Goal: Information Seeking & Learning: Learn about a topic

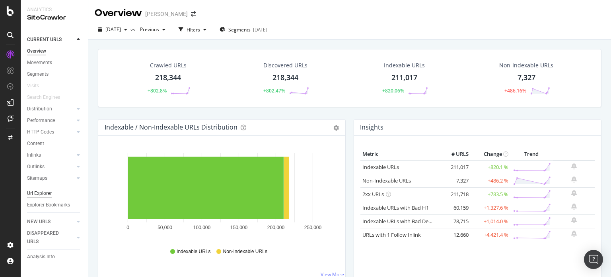
click at [44, 196] on div "Url Explorer" at bounding box center [39, 193] width 25 height 8
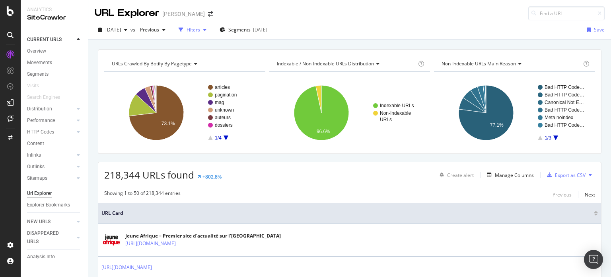
click at [200, 30] on div "Filters" at bounding box center [194, 29] width 14 height 7
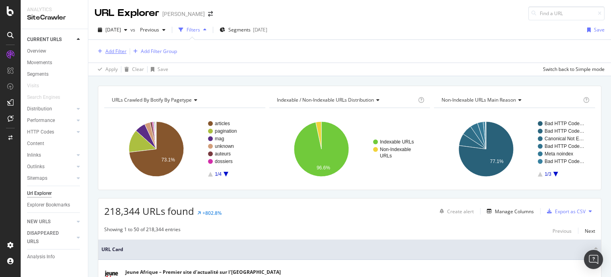
click at [115, 51] on div "Add Filter" at bounding box center [115, 51] width 21 height 7
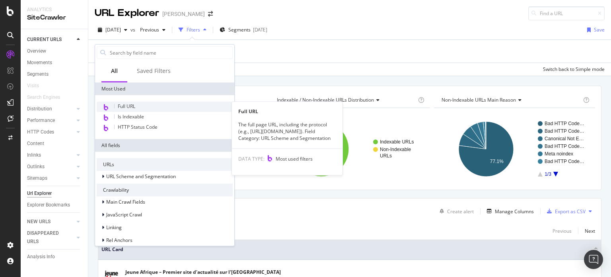
click at [128, 104] on span "Full URL" at bounding box center [127, 106] width 18 height 7
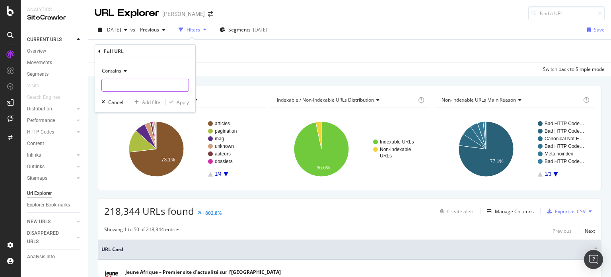
click at [145, 84] on input "text" at bounding box center [145, 85] width 87 height 13
paste input "depeches"
type input "/depeches/"
click at [183, 101] on div "Apply" at bounding box center [183, 101] width 12 height 7
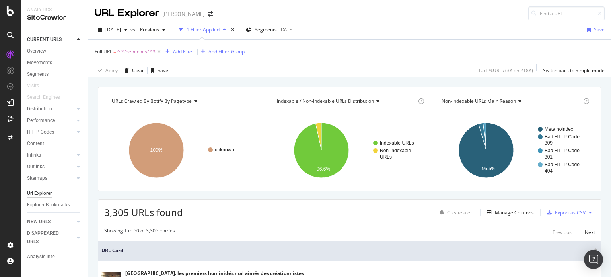
click at [472, 103] on span "Non-Indexable URLs Main Reason" at bounding box center [479, 100] width 74 height 7
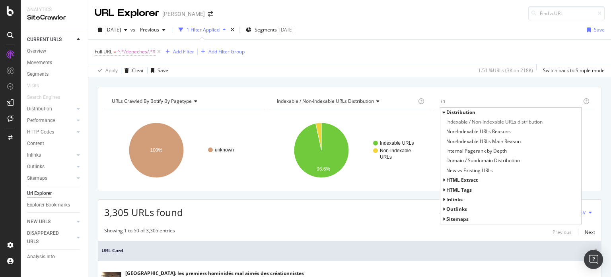
type input "in"
click at [456, 202] on span "Inlinks" at bounding box center [454, 199] width 16 height 7
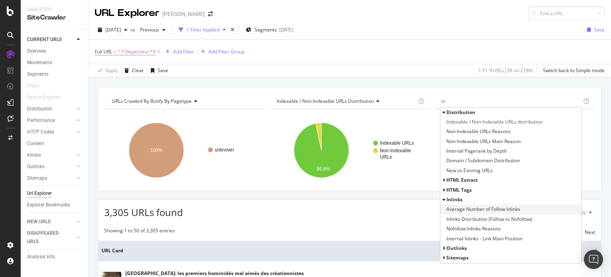
click at [504, 209] on span "Average Number of Follow Inlinks" at bounding box center [483, 209] width 74 height 8
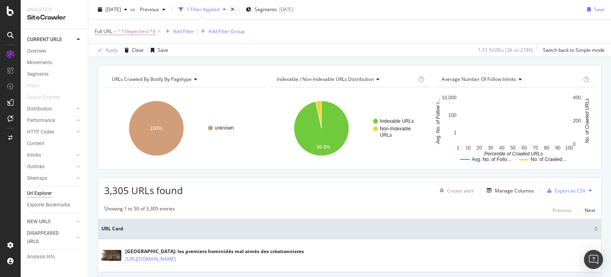
scroll to position [80, 0]
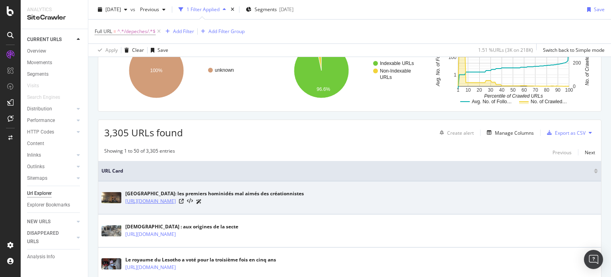
click at [176, 203] on link "[URL][DOMAIN_NAME]" at bounding box center [150, 201] width 51 height 8
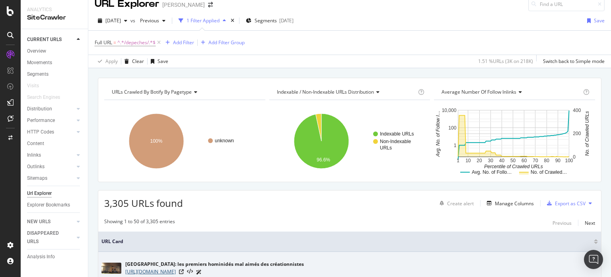
scroll to position [0, 0]
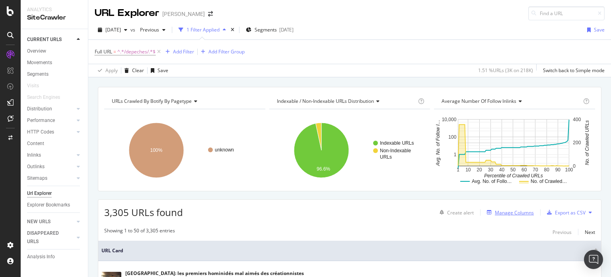
click at [507, 214] on div "Manage Columns" at bounding box center [514, 212] width 39 height 7
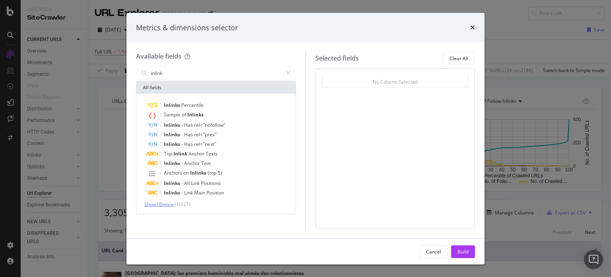
type input "inlink"
click at [168, 204] on span "Show 10 more" at bounding box center [158, 204] width 29 height 7
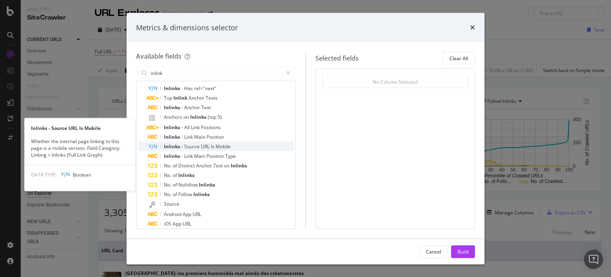
scroll to position [80, 0]
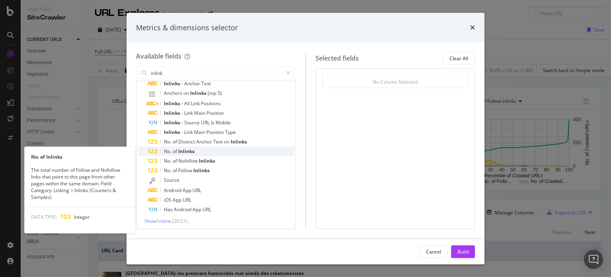
click at [166, 148] on span "No." at bounding box center [168, 151] width 9 height 7
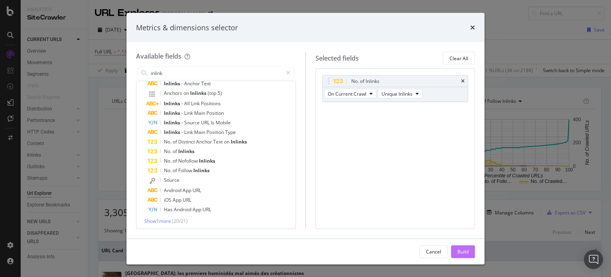
click at [459, 251] on div "Build" at bounding box center [463, 250] width 11 height 7
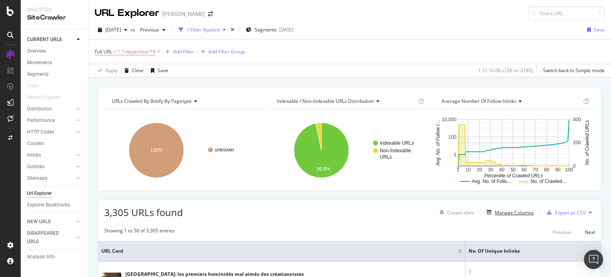
scroll to position [159, 0]
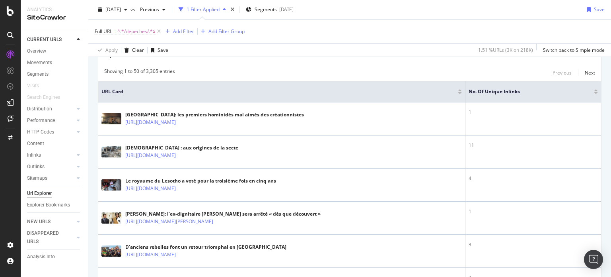
click at [594, 92] on div at bounding box center [596, 93] width 4 height 2
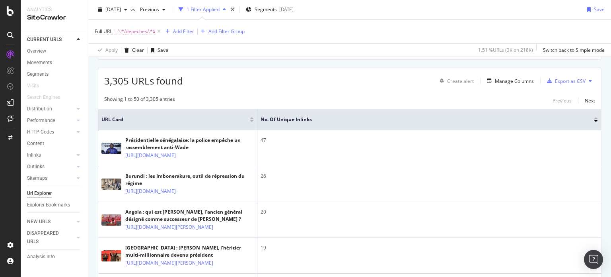
scroll to position [52, 0]
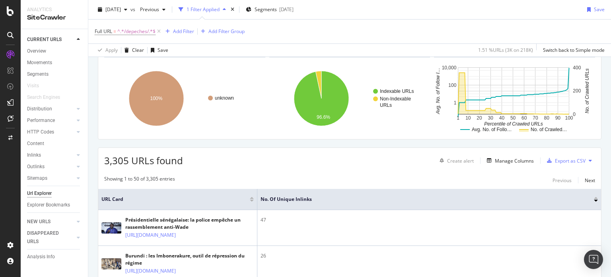
click at [594, 197] on div at bounding box center [596, 198] width 4 height 2
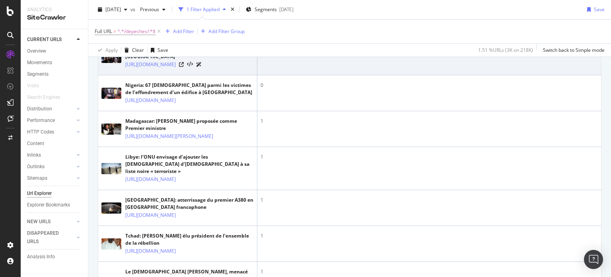
scroll to position [370, 0]
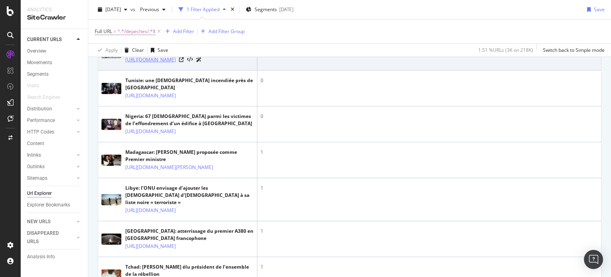
click at [176, 64] on link "[URL][DOMAIN_NAME]" at bounding box center [150, 60] width 51 height 8
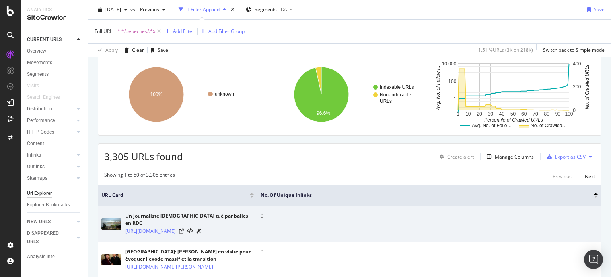
scroll to position [0, 0]
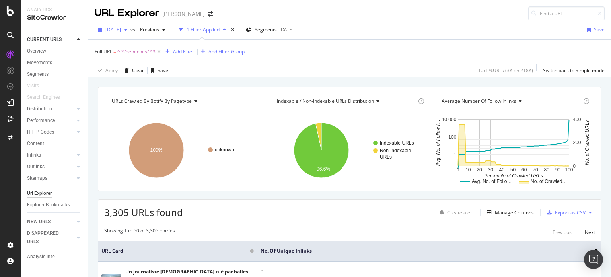
click at [121, 29] on span "[DATE]" at bounding box center [113, 29] width 16 height 7
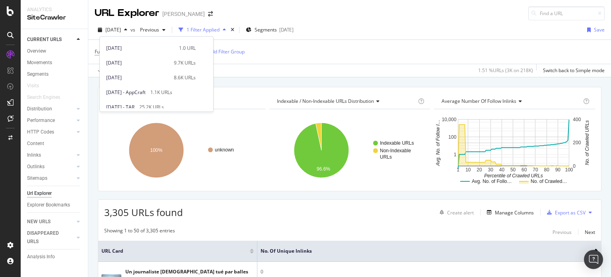
scroll to position [80, 0]
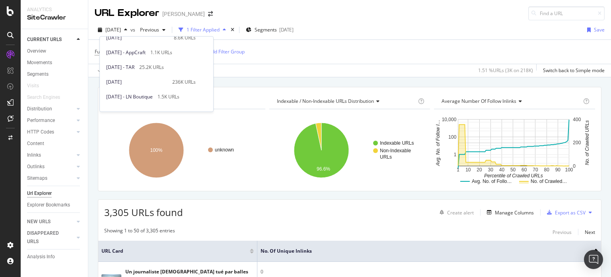
click at [119, 80] on div "[DATE]" at bounding box center [136, 81] width 61 height 7
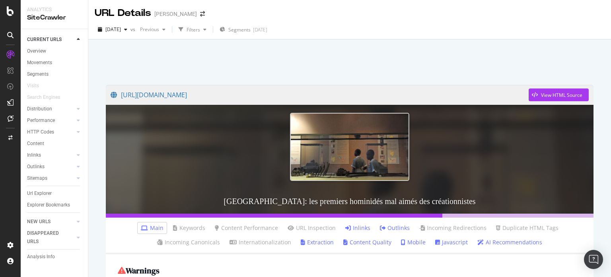
click at [359, 230] on link "Inlinks" at bounding box center [357, 228] width 25 height 8
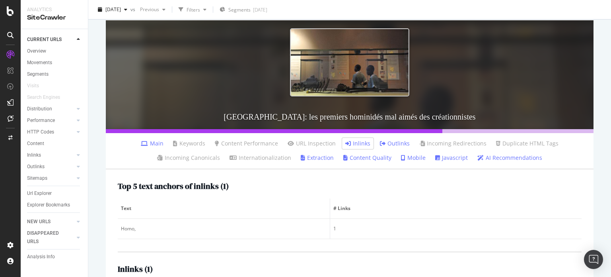
scroll to position [158, 0]
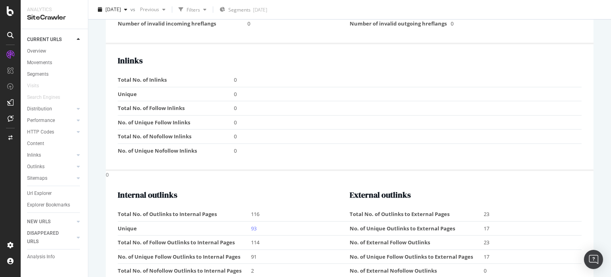
scroll to position [977, 0]
